Goal: Download file/media

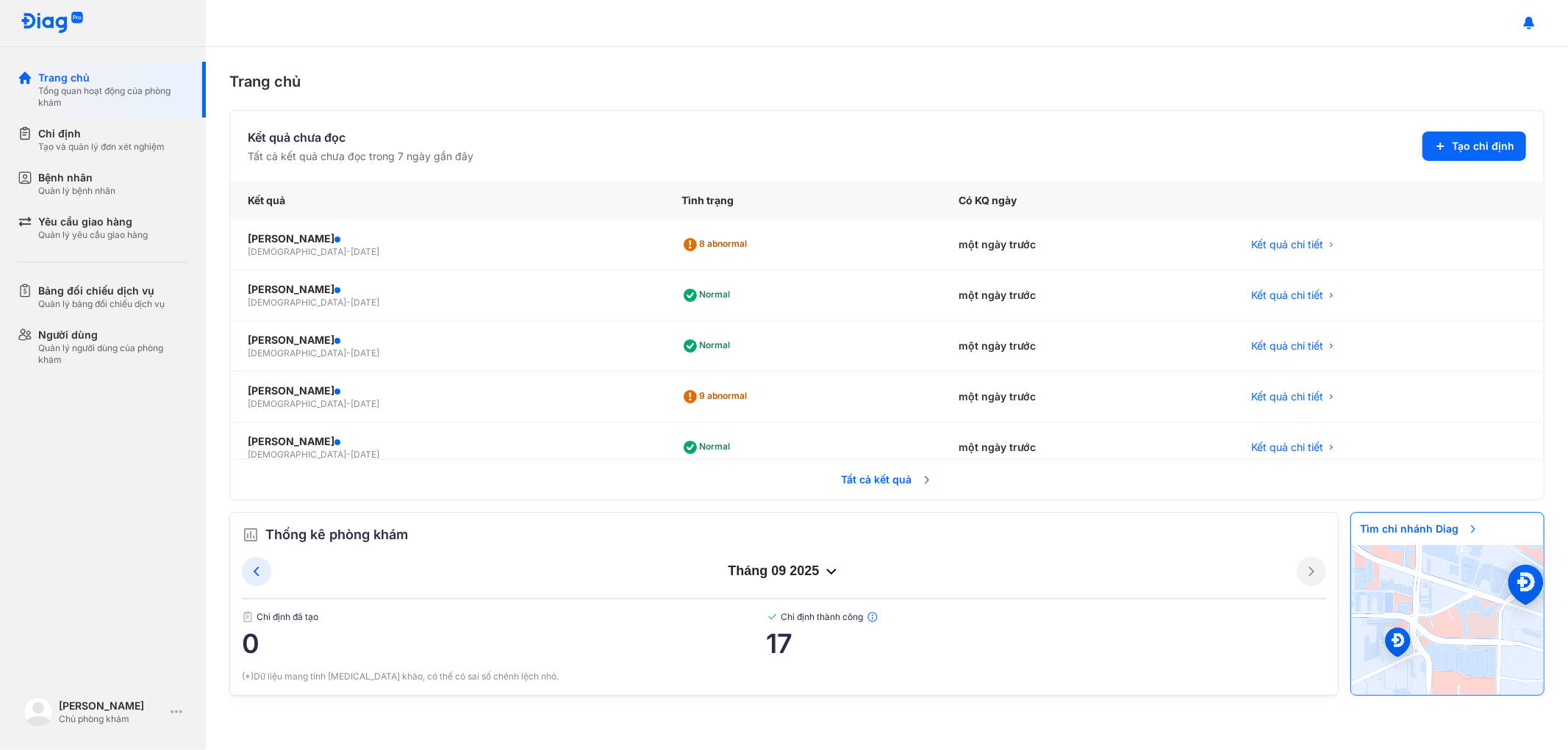
click at [873, 480] on span "Tất cả kết quả" at bounding box center [887, 480] width 108 height 33
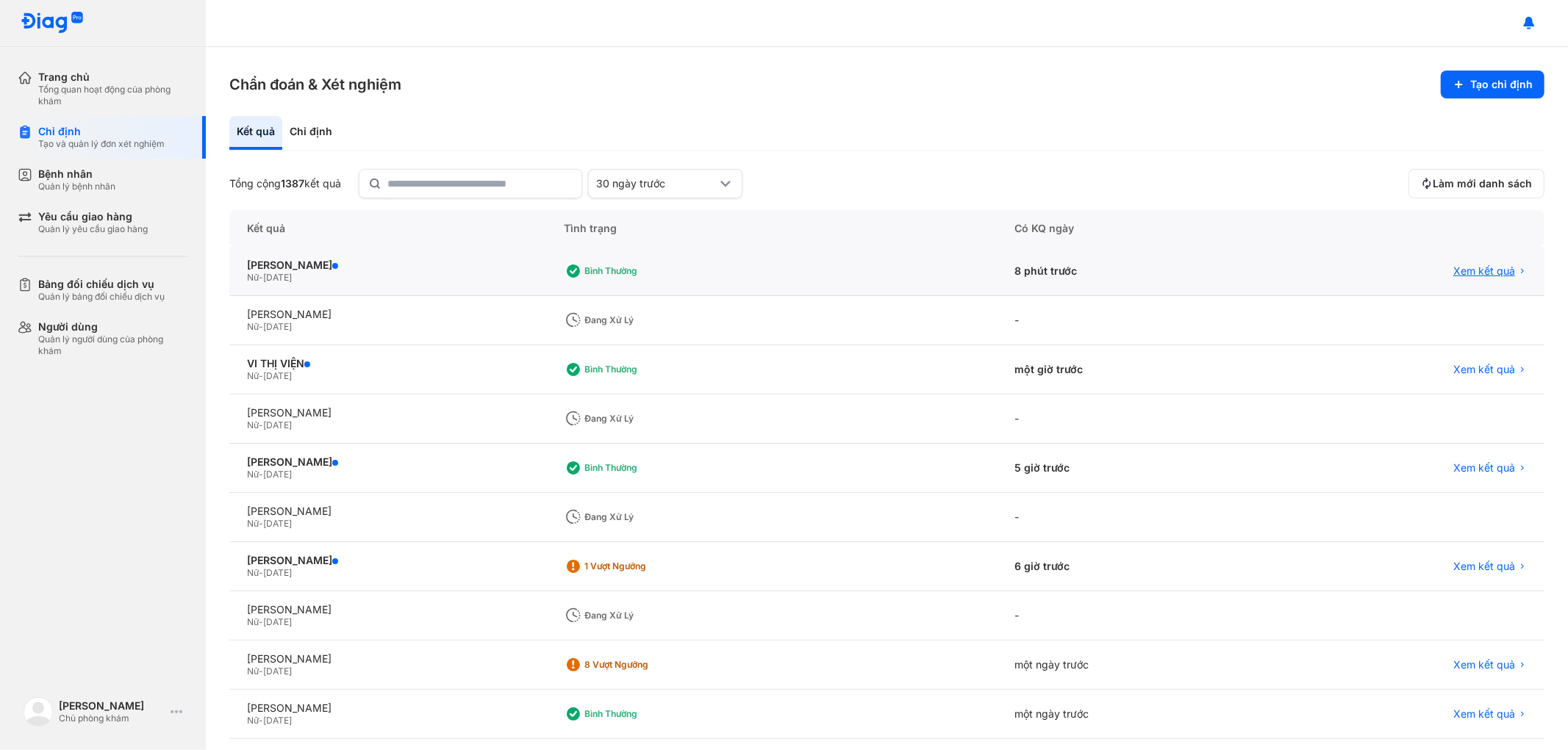
click at [1455, 269] on span "Xem kết quả" at bounding box center [1484, 271] width 61 height 13
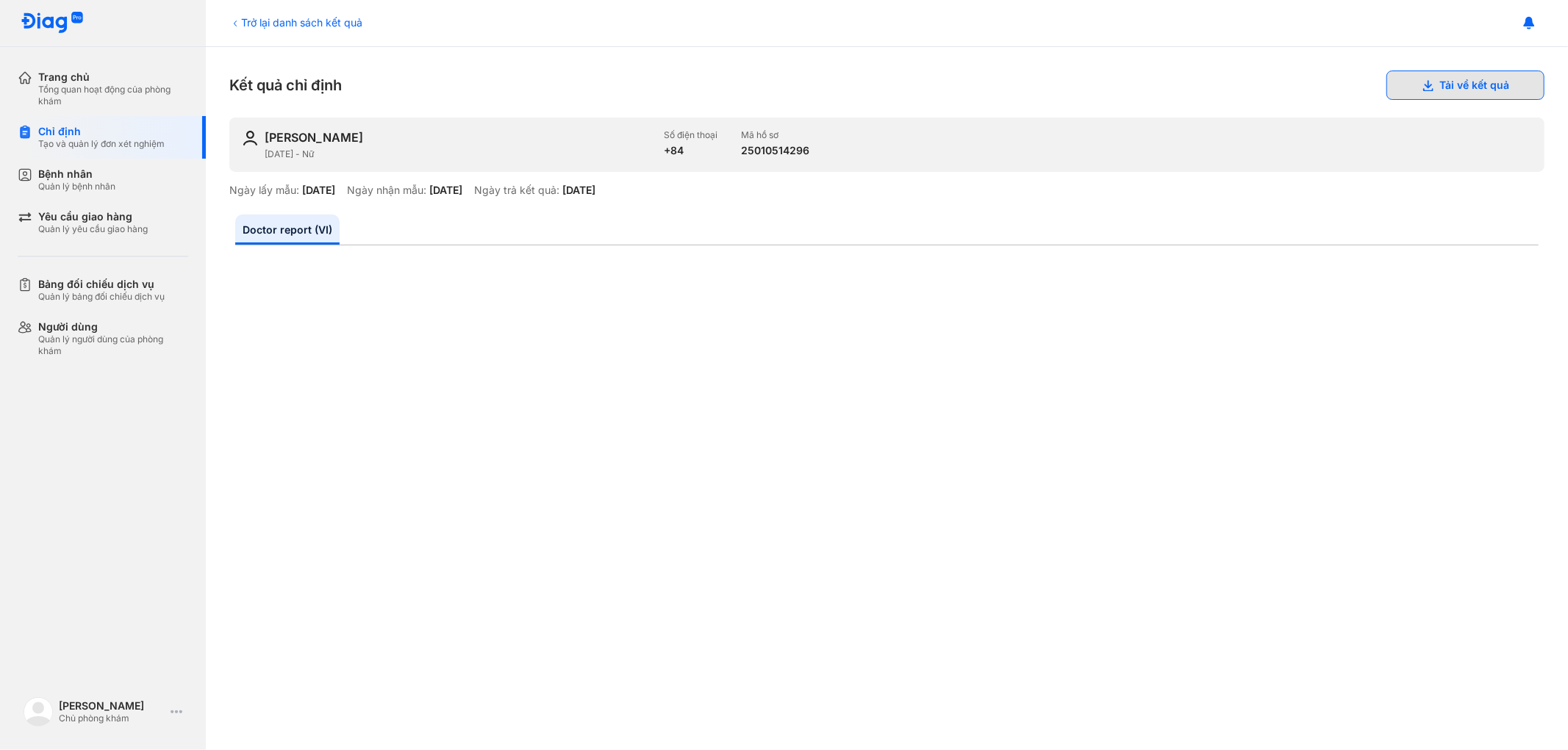
click at [1421, 83] on icon at bounding box center [1427, 85] width 12 height 12
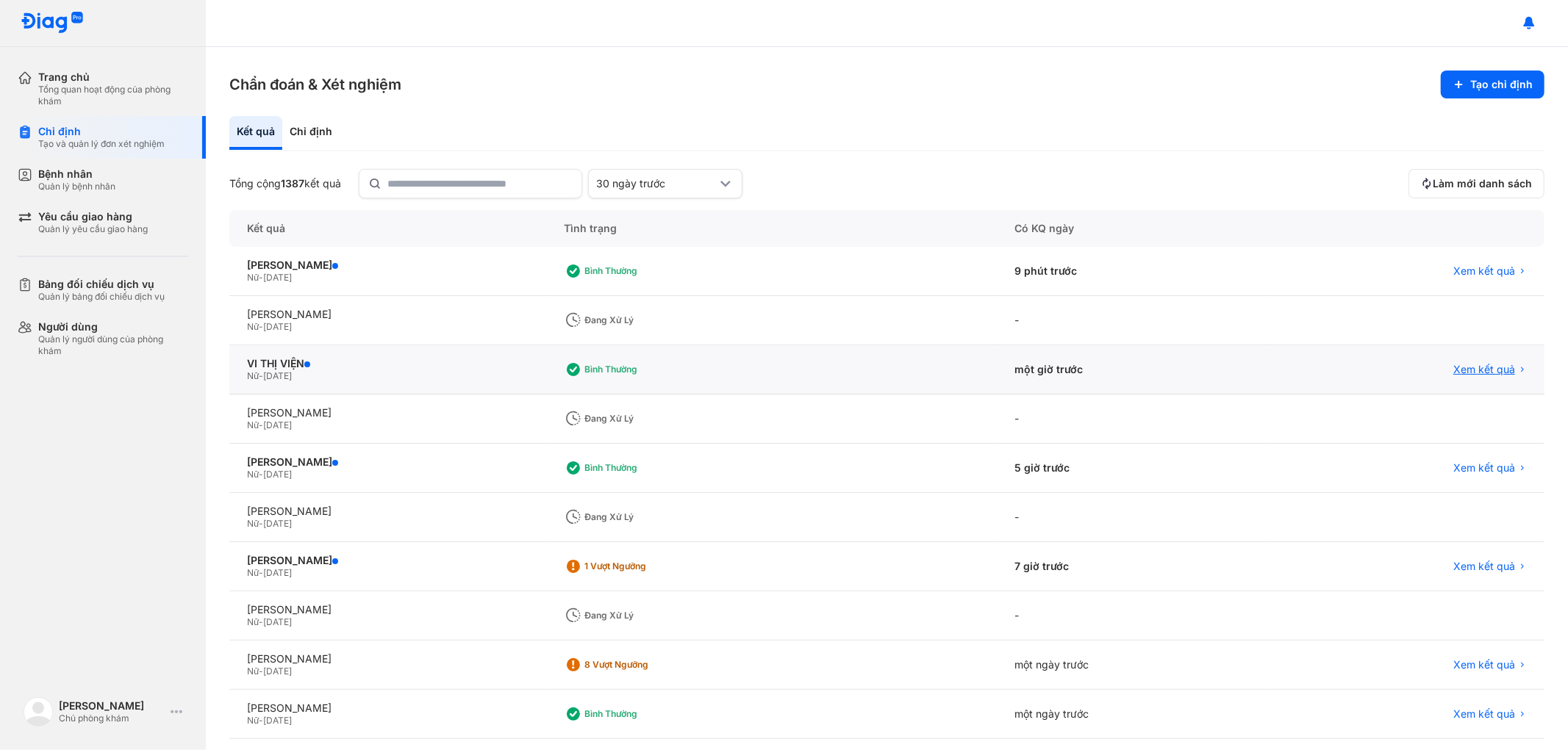
click at [1461, 364] on span "Xem kết quả" at bounding box center [1484, 369] width 61 height 13
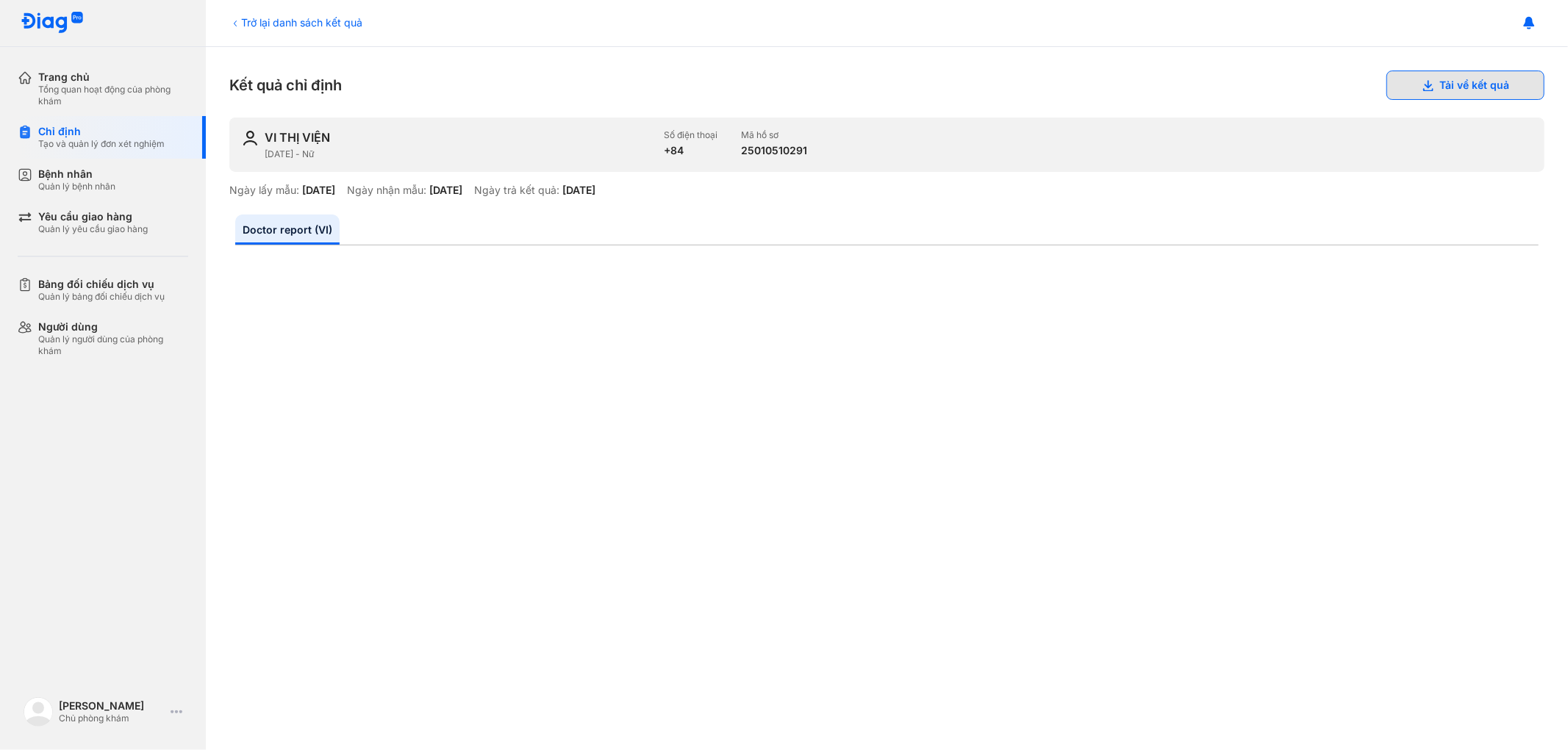
click at [1452, 89] on button "Tải về kết quả" at bounding box center [1464, 85] width 158 height 30
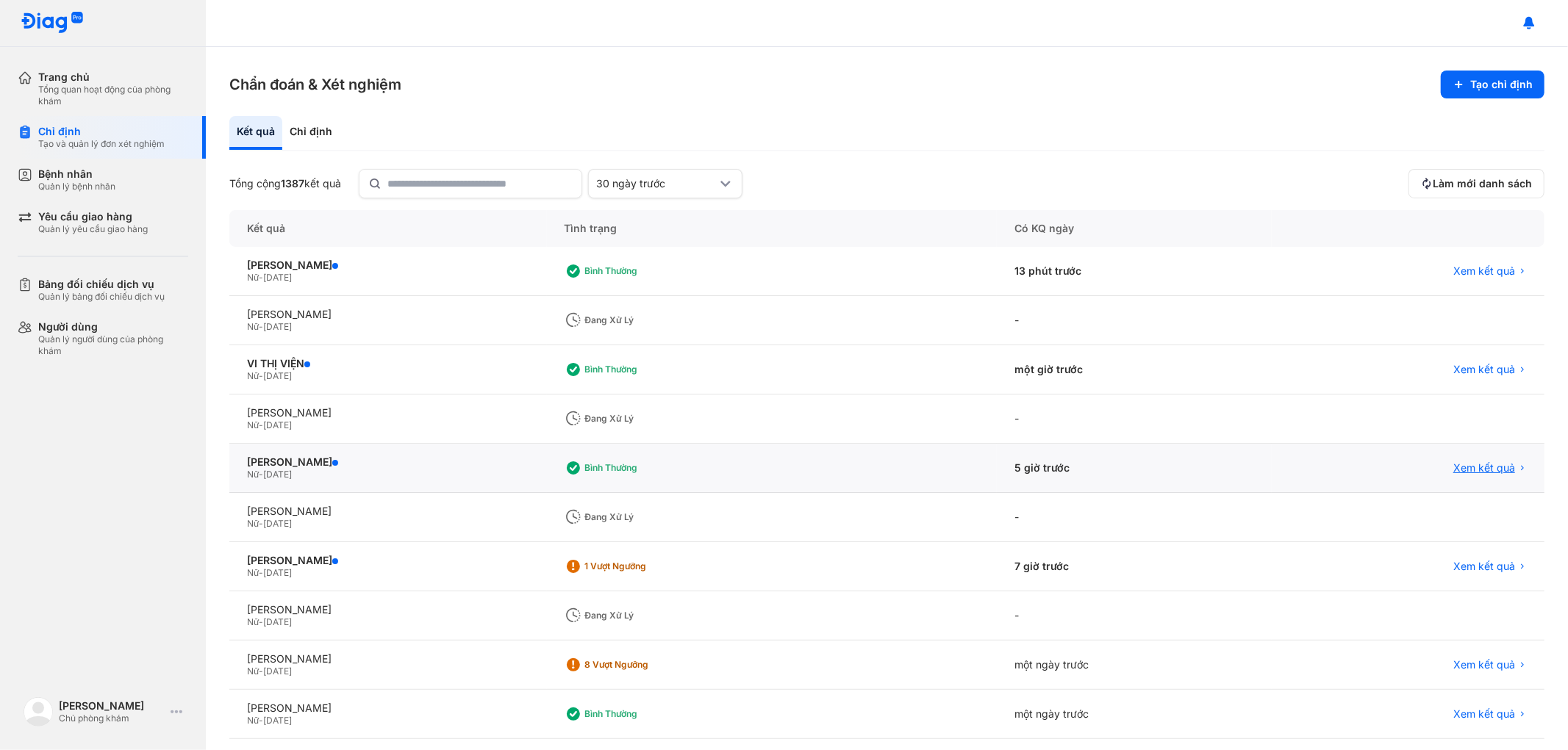
click at [1464, 469] on span "Xem kết quả" at bounding box center [1484, 468] width 61 height 13
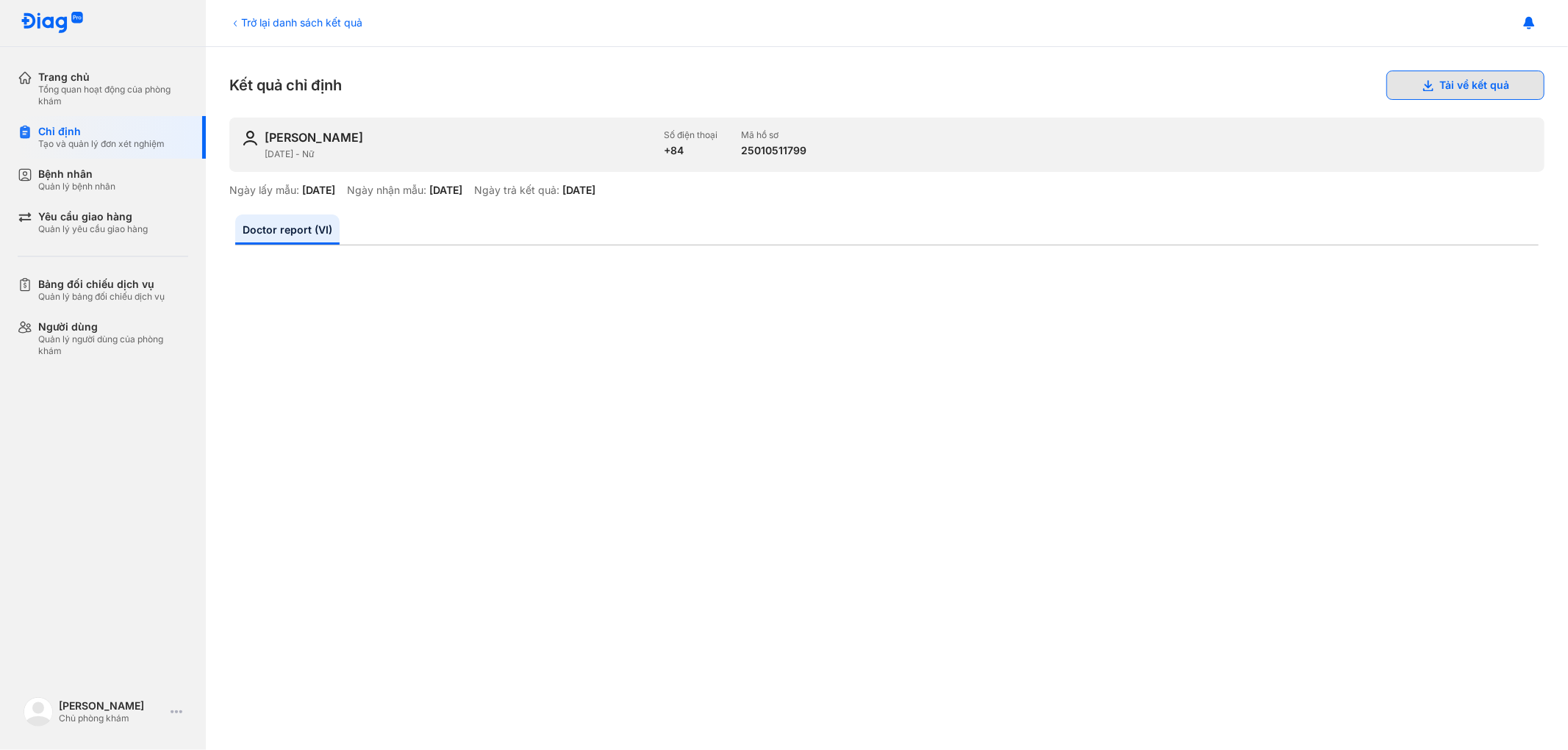
click at [1430, 77] on button "Tải về kết quả" at bounding box center [1464, 85] width 158 height 30
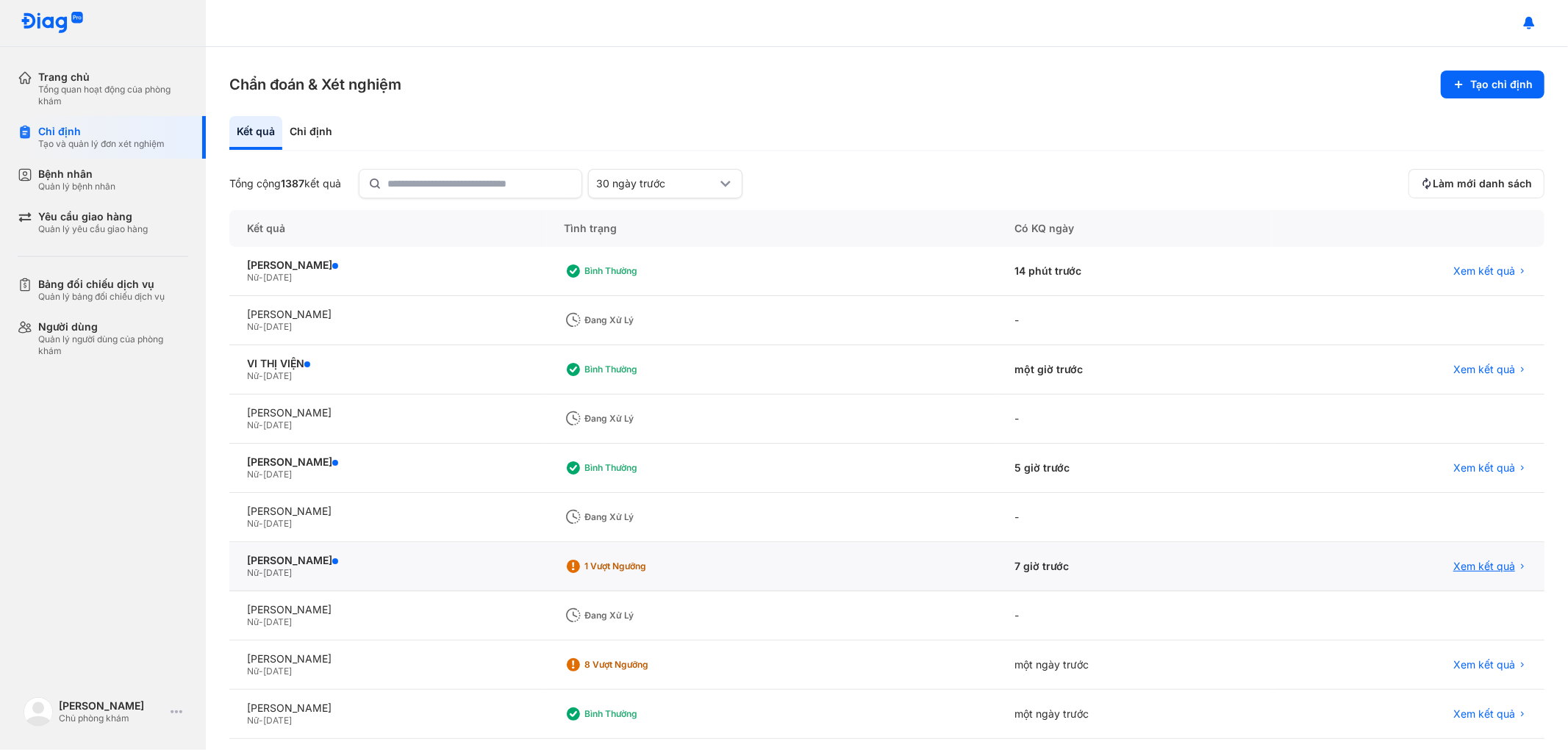
click at [1474, 566] on span "Xem kết quả" at bounding box center [1484, 567] width 61 height 13
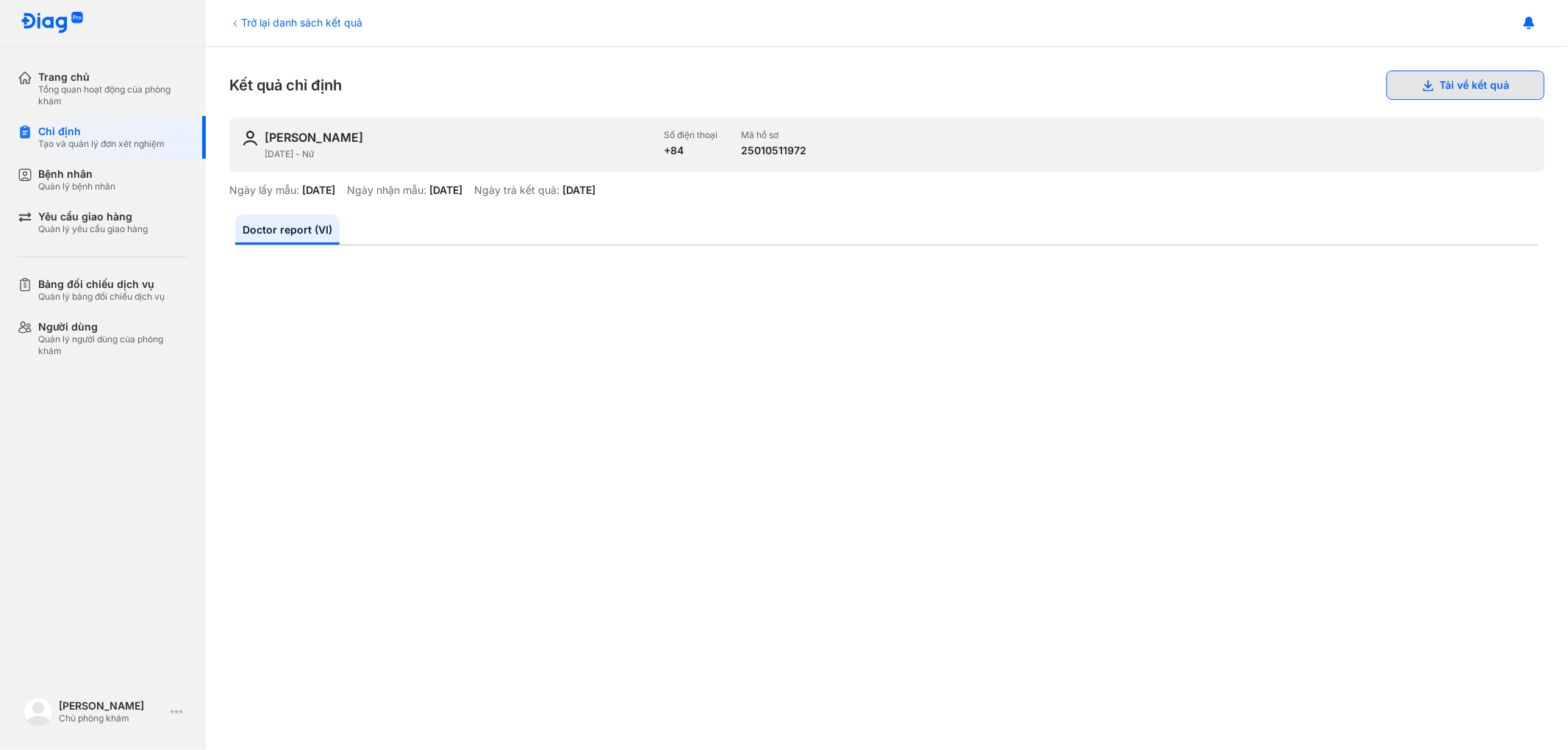
click at [1500, 77] on button "Tải về kết quả" at bounding box center [1464, 85] width 158 height 30
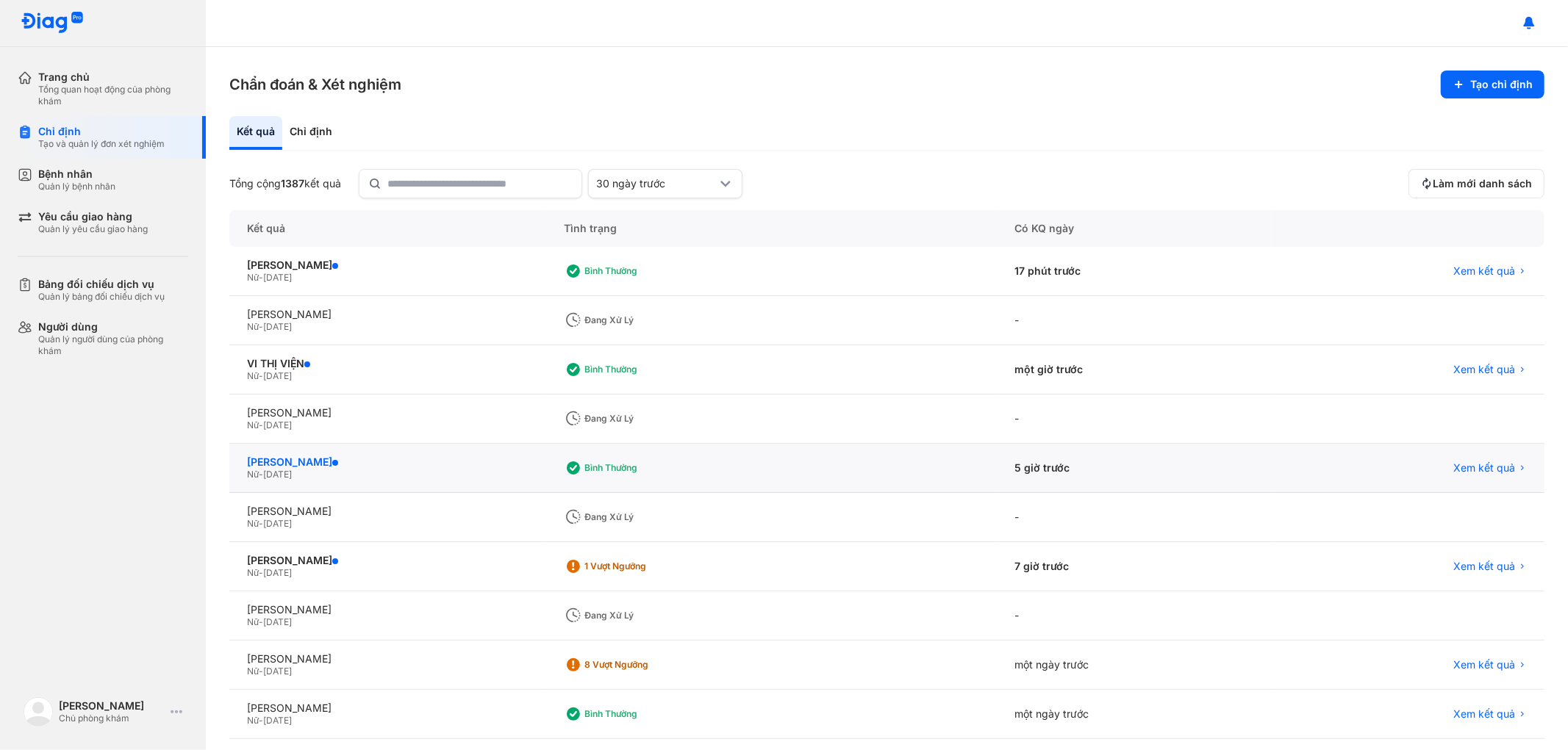
scroll to position [64, 0]
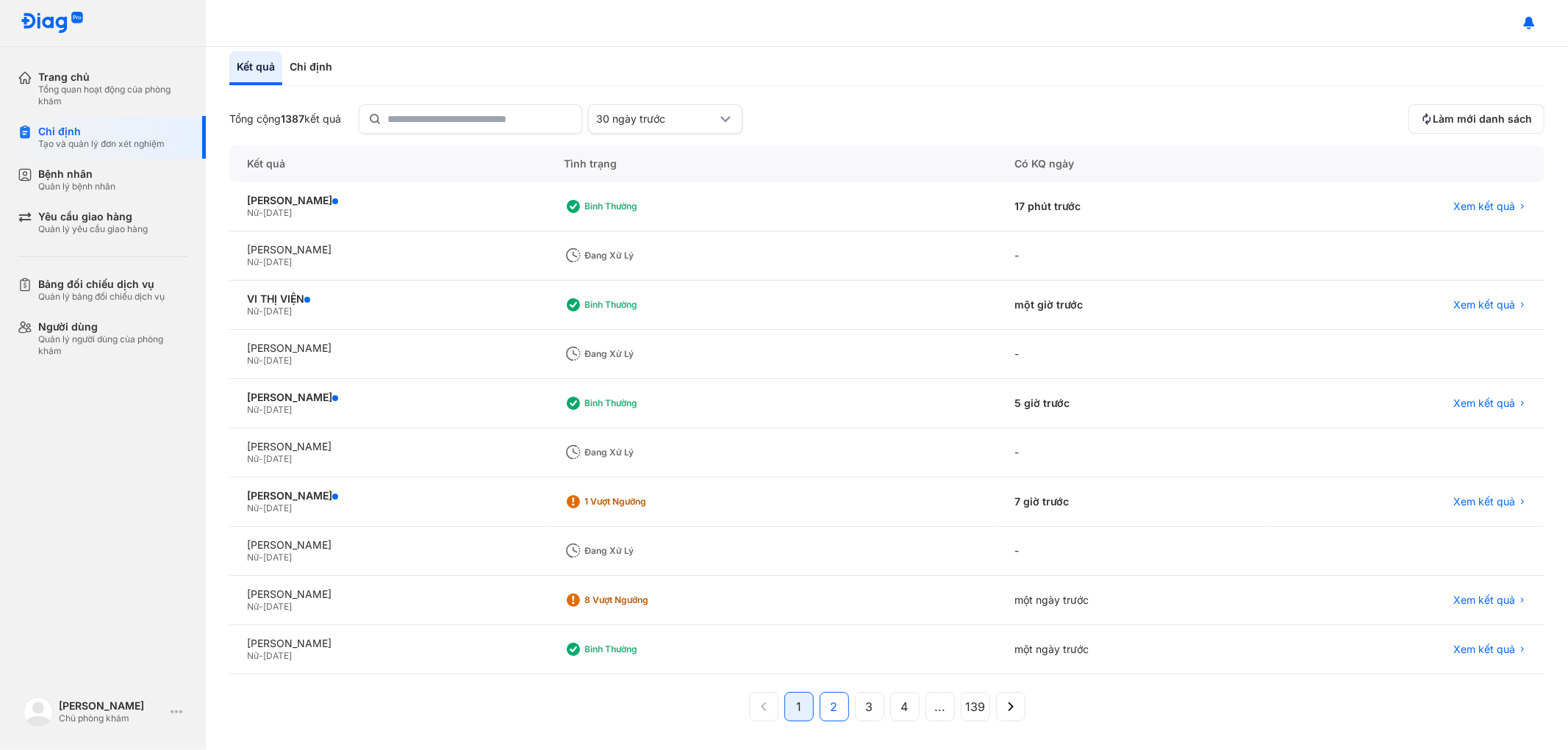
click at [820, 702] on button "2" at bounding box center [834, 706] width 30 height 30
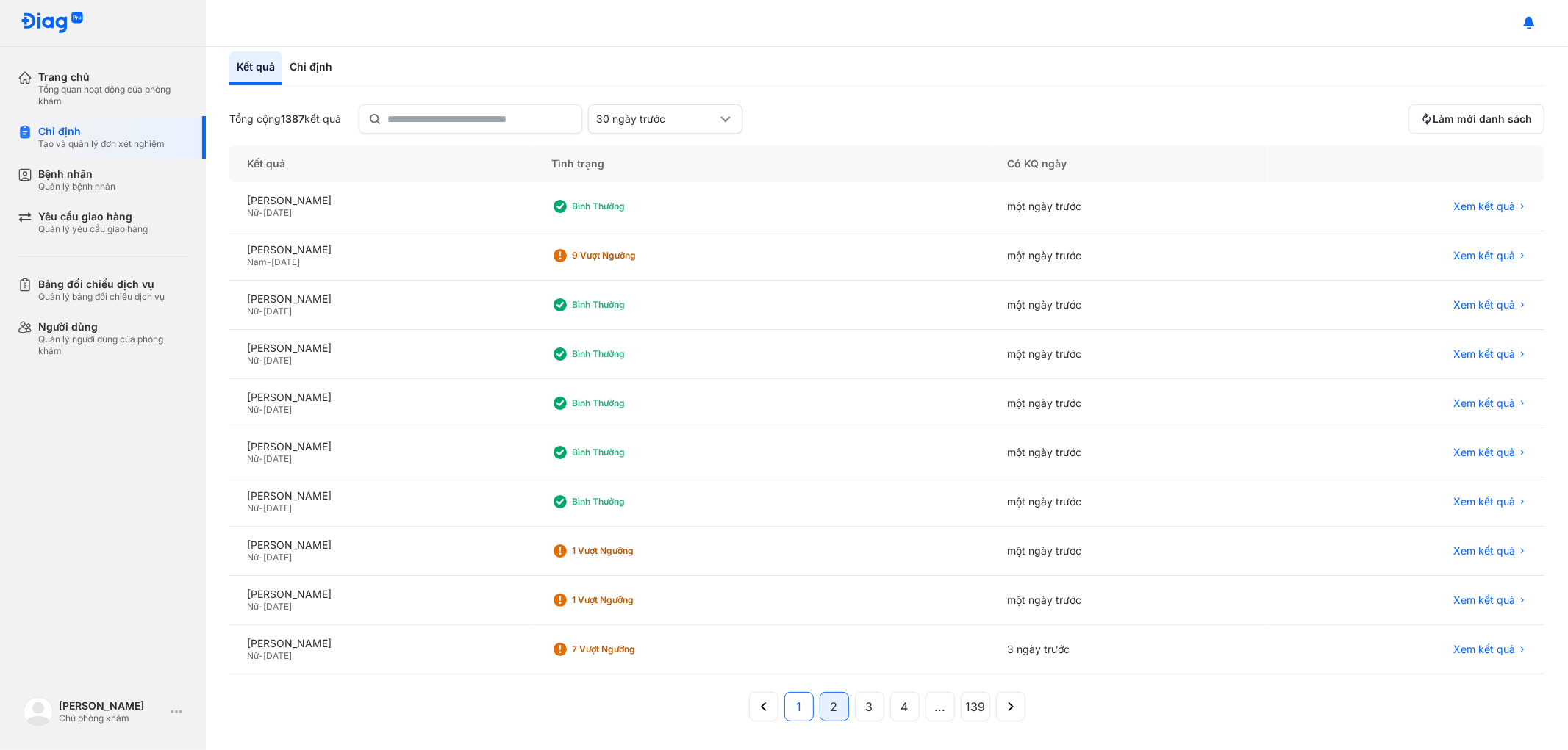
click at [789, 706] on button "1" at bounding box center [798, 706] width 30 height 30
